Goal: Feedback & Contribution: Submit feedback/report problem

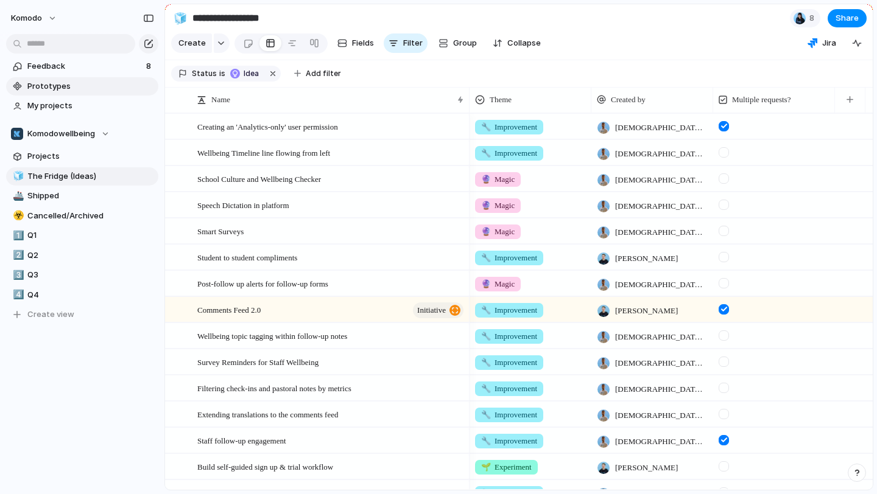
click at [60, 82] on span "Prototypes" at bounding box center [90, 86] width 127 height 12
click at [86, 69] on span "Feedback" at bounding box center [84, 66] width 115 height 12
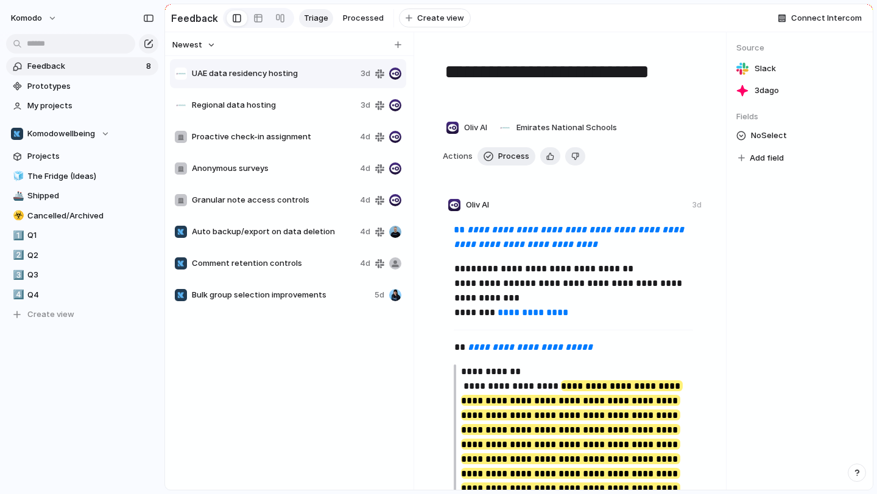
click at [313, 112] on div "Regional data hosting 3d" at bounding box center [288, 105] width 236 height 29
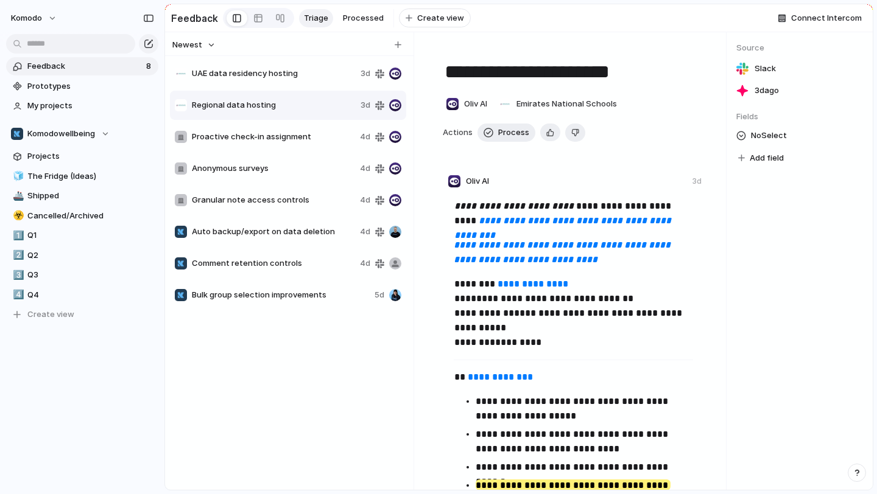
click at [329, 215] on div "UAE data residency hosting 3d Regional data hosting 3d Proactive check-in assig…" at bounding box center [289, 184] width 239 height 253
click at [331, 234] on span "Auto backup/export on data deletion" at bounding box center [273, 232] width 163 height 12
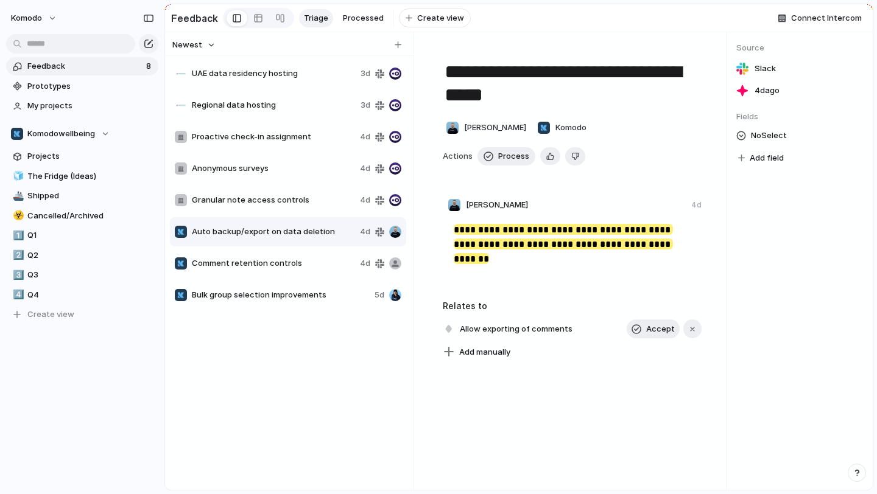
click at [243, 302] on div "Bulk group selection improvements 5d" at bounding box center [288, 295] width 236 height 29
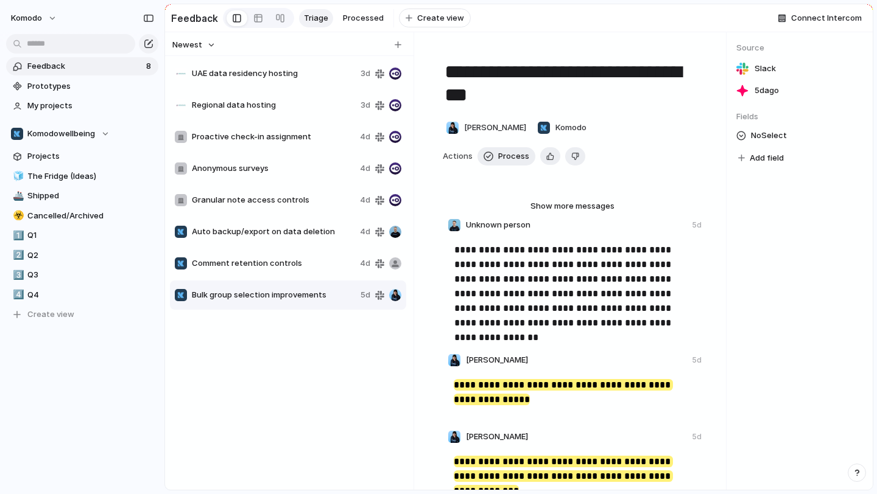
click at [264, 260] on span "Comment retention controls" at bounding box center [273, 264] width 163 height 12
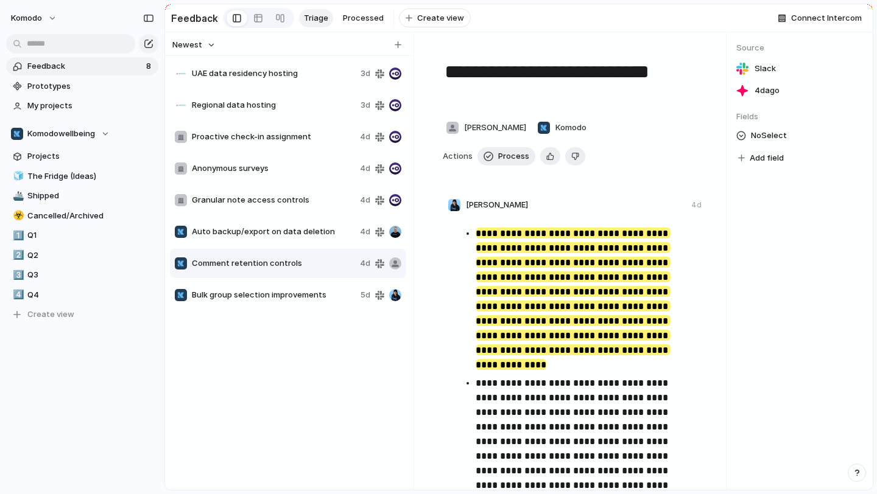
click at [274, 242] on div "Auto backup/export on data deletion 4d" at bounding box center [288, 231] width 236 height 29
type textarea "**********"
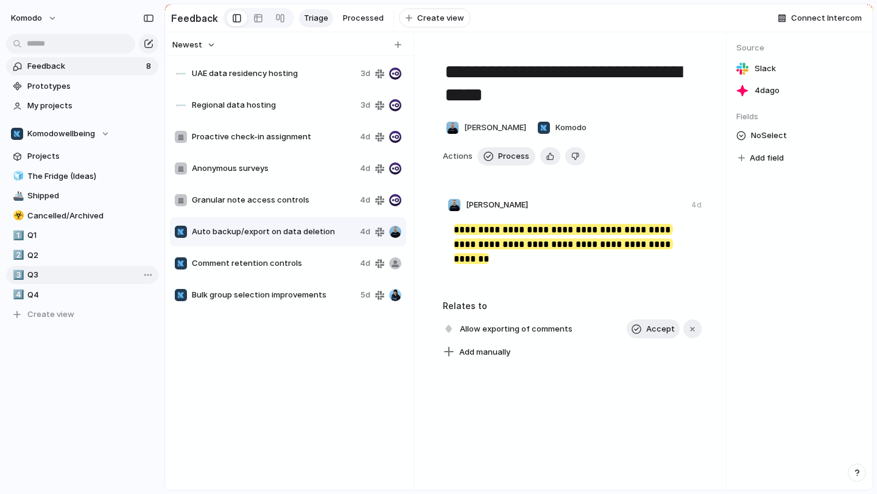
click at [44, 270] on span "Q3" at bounding box center [90, 275] width 127 height 12
